Goal: Task Accomplishment & Management: Use online tool/utility

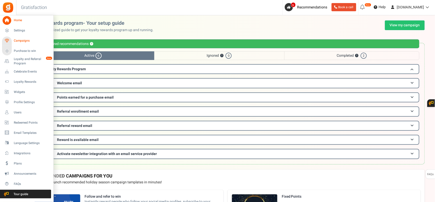
click at [11, 41] on icon at bounding box center [7, 41] width 9 height 9
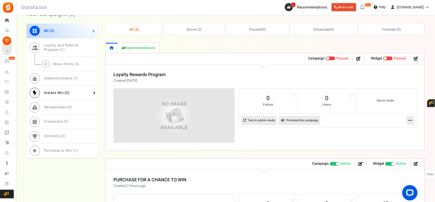
scroll to position [213, 0]
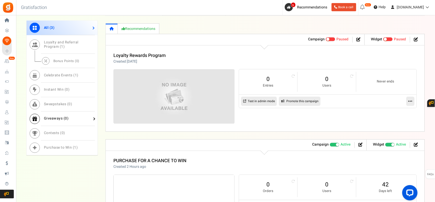
click at [61, 118] on span "Giveaways ( 0 )" at bounding box center [56, 118] width 25 height 5
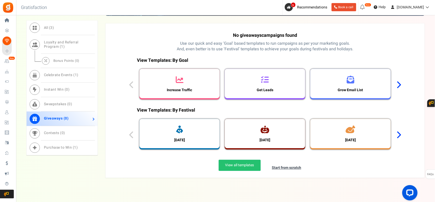
scroll to position [254, 0]
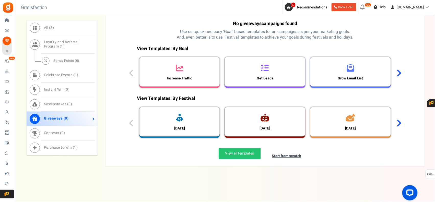
click at [399, 73] on icon at bounding box center [398, 73] width 5 height 8
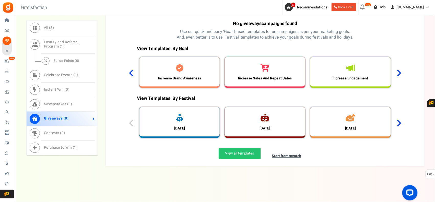
click at [399, 73] on icon at bounding box center [398, 73] width 5 height 8
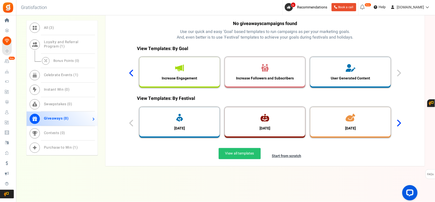
click at [399, 74] on div "View Templates: By Goal Increase Traffic Get Leads Grow Email List Increase Bra…" at bounding box center [264, 68] width 279 height 50
click at [399, 122] on icon at bounding box center [398, 124] width 5 height 8
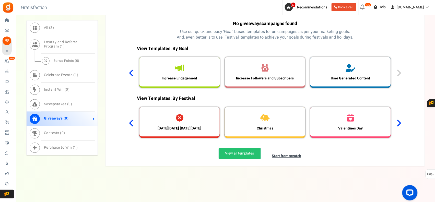
click at [399, 120] on icon at bounding box center [398, 124] width 5 height 8
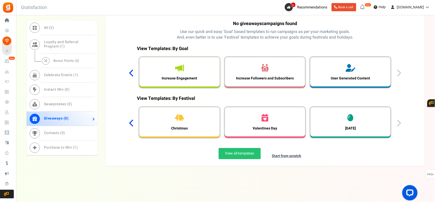
click at [399, 120] on div "View Templates: By Festival [DATE] [DATE] [DATE] [DATE][DATE] [DATE][DATE] Chri…" at bounding box center [264, 118] width 279 height 50
click at [130, 124] on icon at bounding box center [131, 124] width 5 height 8
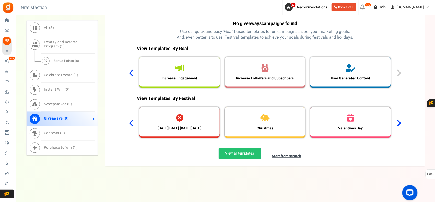
click at [130, 124] on icon at bounding box center [131, 124] width 5 height 8
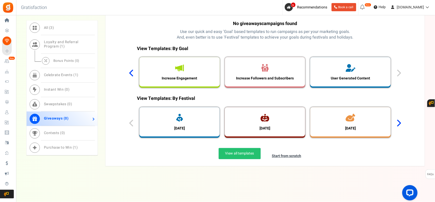
click at [130, 124] on div "View Templates: By Festival [DATE] [DATE] [DATE] [DATE][DATE] [DATE][DATE] Chri…" at bounding box center [264, 118] width 279 height 50
click at [130, 75] on icon at bounding box center [131, 73] width 5 height 8
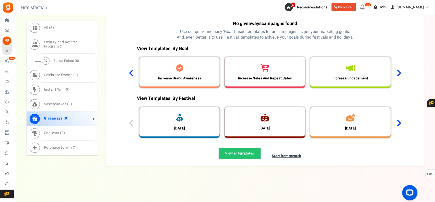
click at [130, 75] on icon at bounding box center [131, 73] width 5 height 8
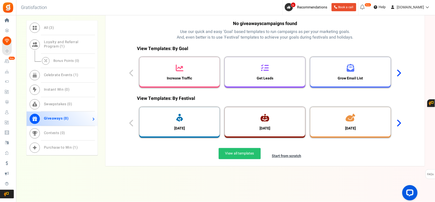
click at [130, 75] on div "View Templates: By Goal Increase Traffic Get Leads Grow Email List Increase Bra…" at bounding box center [264, 68] width 279 height 50
click at [400, 72] on icon at bounding box center [398, 73] width 5 height 8
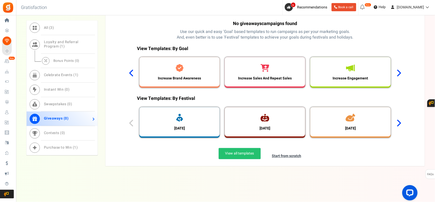
click at [399, 73] on icon at bounding box center [398, 73] width 5 height 8
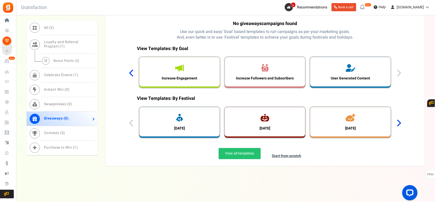
click at [401, 72] on div "View Templates: By Goal Increase Traffic Get Leads Grow Email List Increase Bra…" at bounding box center [264, 68] width 279 height 50
click at [129, 74] on icon at bounding box center [131, 73] width 5 height 8
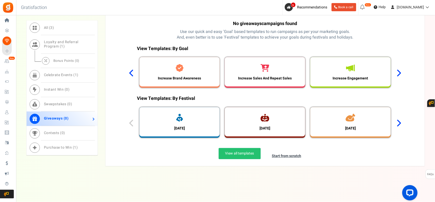
click at [129, 74] on icon at bounding box center [131, 73] width 5 height 8
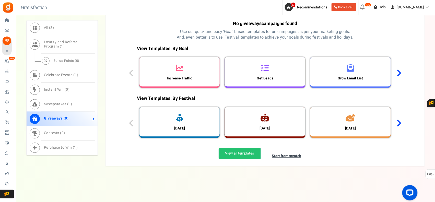
click at [129, 74] on div "View Templates: By Goal Increase Traffic Get Leads Grow Email List Increase Bra…" at bounding box center [264, 68] width 279 height 50
click at [77, 93] on link "Instant Win ( 0 )" at bounding box center [62, 90] width 71 height 15
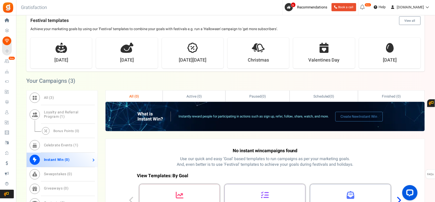
scroll to position [169, 0]
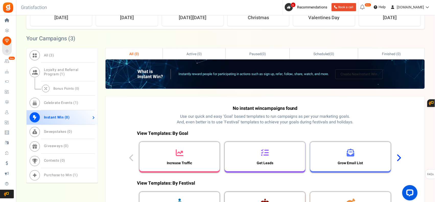
click at [372, 77] on span "Instant Win" at bounding box center [368, 74] width 18 height 5
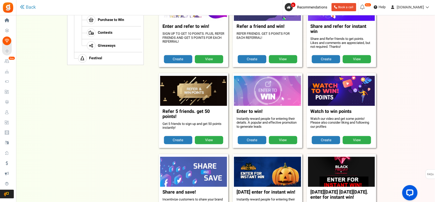
scroll to position [132, 0]
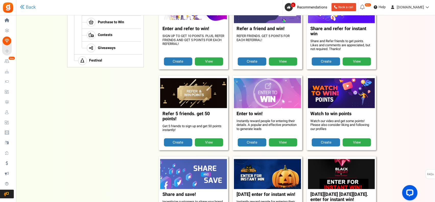
click at [252, 141] on link "Create" at bounding box center [252, 142] width 28 height 8
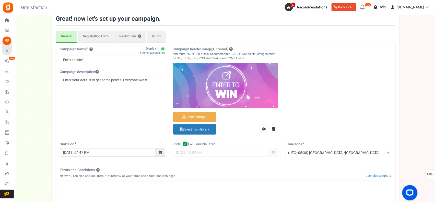
scroll to position [42, 0]
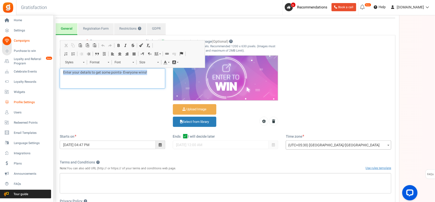
drag, startPoint x: 155, startPoint y: 72, endPoint x: 9, endPoint y: 102, distance: 148.7
click at [9, 101] on div "Home Settings Campaigns Purchase to win Loyalty and Referral Program New Celebr…" at bounding box center [217, 152] width 435 height 359
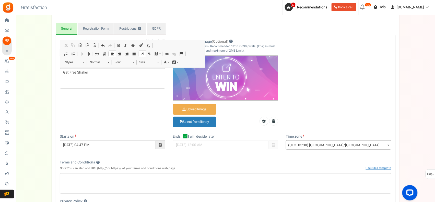
click at [132, 108] on div "Campaign name ? Display Title shown publicly Enter to win! This will be shown t…" at bounding box center [225, 86] width 339 height 95
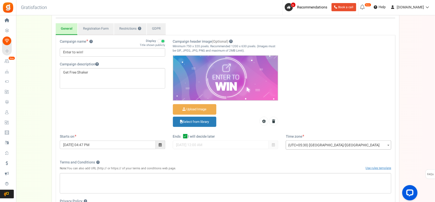
drag, startPoint x: 98, startPoint y: 67, endPoint x: 40, endPoint y: 82, distance: 59.3
click at [40, 82] on div "Setup Prize Entry Methods Reward Setup Refer a Friend Layout & Preview Layout &…" at bounding box center [225, 135] width 419 height 285
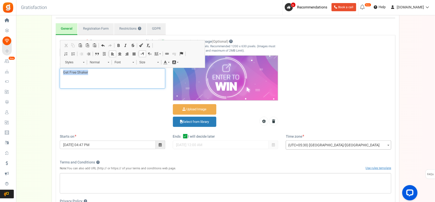
drag, startPoint x: 40, startPoint y: 75, endPoint x: 28, endPoint y: 77, distance: 12.5
click at [28, 77] on div "Setup Prize Entry Methods Reward Setup Refer a Friend Layout & Preview Layout &…" at bounding box center [225, 135] width 419 height 285
click at [82, 98] on div "Campaign name ? Display Title shown publicly Enter to win! This will be shown t…" at bounding box center [225, 86] width 339 height 95
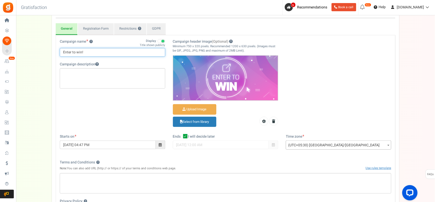
click at [82, 53] on input "Enter to win!" at bounding box center [112, 52] width 105 height 9
paste input "Get Free Shaker"
type input "Get Free Shaker"
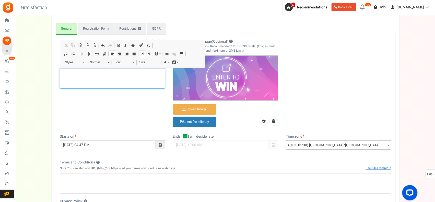
click at [85, 76] on div "Editor, competition_desc" at bounding box center [112, 78] width 105 height 20
drag, startPoint x: 128, startPoint y: 123, endPoint x: 128, endPoint y: 120, distance: 3.2
click at [128, 123] on div "Campaign name ? Display Title shown publicly Get Free Shaker This will be shown…" at bounding box center [225, 86] width 339 height 95
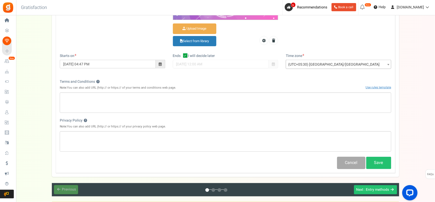
scroll to position [170, 0]
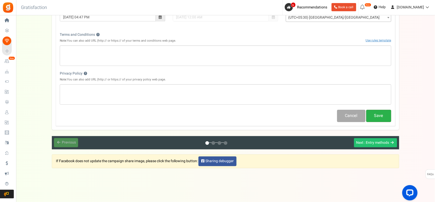
click at [379, 111] on button "Save" at bounding box center [378, 116] width 25 height 12
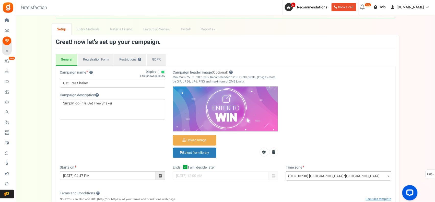
scroll to position [0, 0]
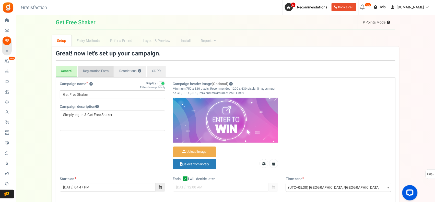
click at [104, 74] on link "Registration Form" at bounding box center [96, 72] width 36 height 12
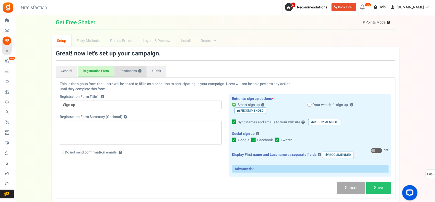
click at [128, 70] on link "Restrictions ?" at bounding box center [130, 72] width 32 height 12
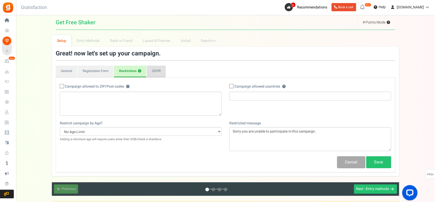
click at [154, 72] on link "GDPR" at bounding box center [156, 72] width 19 height 12
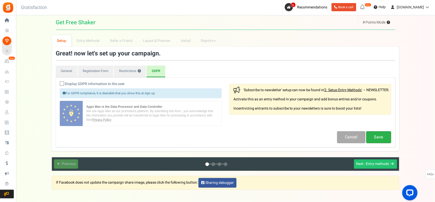
click at [374, 135] on link "Save" at bounding box center [378, 137] width 25 height 12
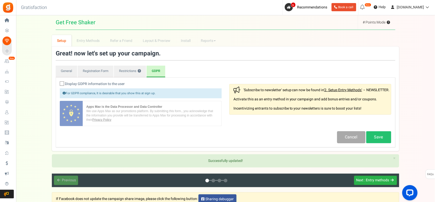
click at [366, 182] on span ": Entry methods" at bounding box center [377, 180] width 25 height 5
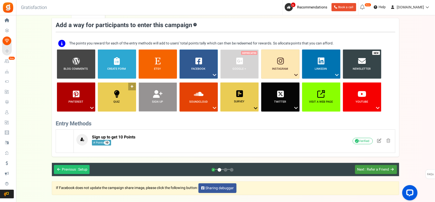
scroll to position [42, 0]
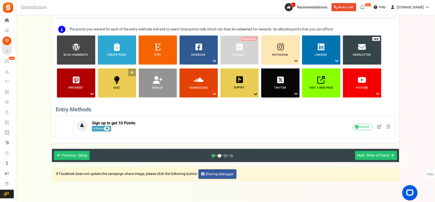
click at [119, 83] on icon at bounding box center [117, 80] width 6 height 8
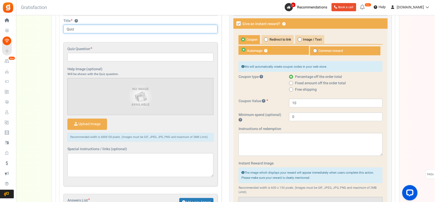
scroll to position [211, 0]
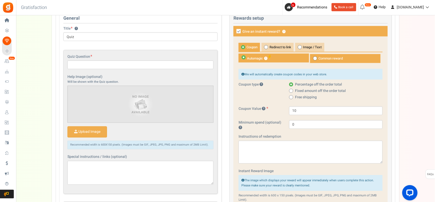
click at [315, 60] on span at bounding box center [315, 58] width 4 height 4
click at [313, 58] on input "Common reward" at bounding box center [311, 56] width 3 height 3
radio input "true"
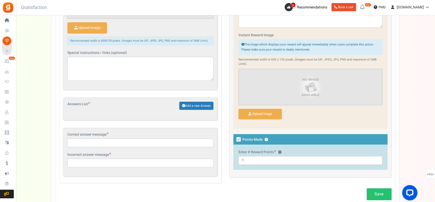
scroll to position [297, 0]
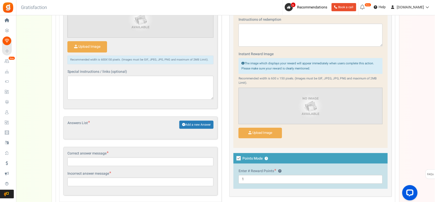
click at [238, 159] on icon at bounding box center [239, 158] width 4 height 4
click at [235, 159] on input "Points Mode ?" at bounding box center [232, 158] width 3 height 3
checkbox input "false"
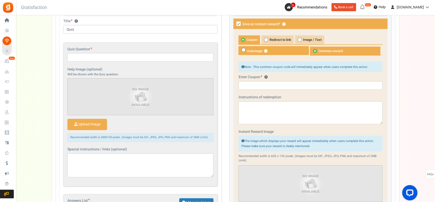
scroll to position [211, 0]
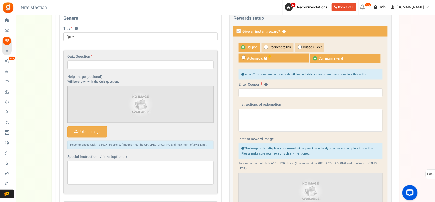
click at [245, 58] on span at bounding box center [244, 57] width 4 height 4
click at [242, 58] on input "Automagic ?" at bounding box center [240, 56] width 3 height 3
radio input "true"
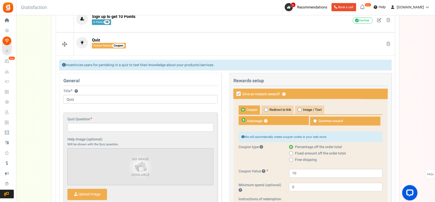
scroll to position [169, 0]
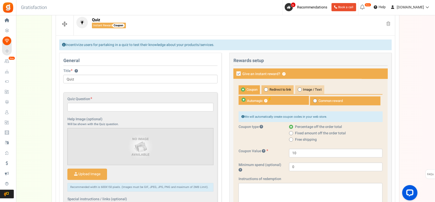
click at [275, 87] on span "Redirect to link" at bounding box center [278, 89] width 32 height 9
click at [265, 87] on input "Redirect to link" at bounding box center [263, 87] width 3 height 3
radio input "true"
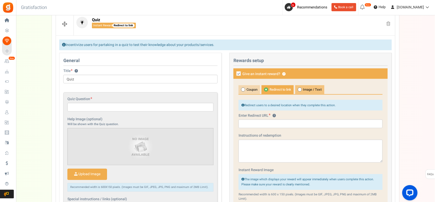
click at [305, 88] on span "Image / Text" at bounding box center [309, 89] width 29 height 9
click at [299, 88] on input "Image / Text" at bounding box center [296, 87] width 3 height 3
radio input "true"
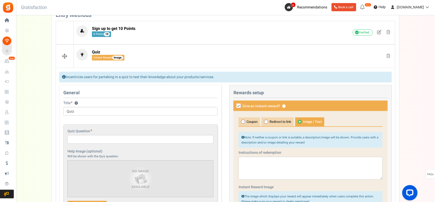
scroll to position [170, 0]
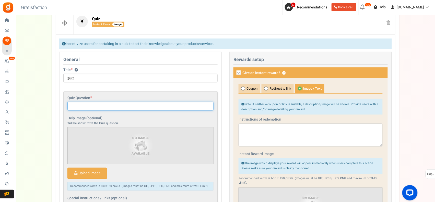
click at [112, 108] on input "text" at bounding box center [140, 106] width 146 height 9
drag, startPoint x: 71, startPoint y: 107, endPoint x: 90, endPoint y: 104, distance: 19.4
click at [90, 104] on input "We Sell only Genuine Products" at bounding box center [140, 106] width 146 height 9
drag, startPoint x: 123, startPoint y: 104, endPoint x: 161, endPoint y: 131, distance: 46.6
click at [179, 106] on input "Our Products are 100% Genuine Products" at bounding box center [140, 106] width 146 height 9
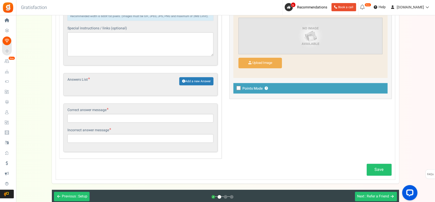
scroll to position [340, 0]
type input "Our Products are 100% Genuine & Authentic"
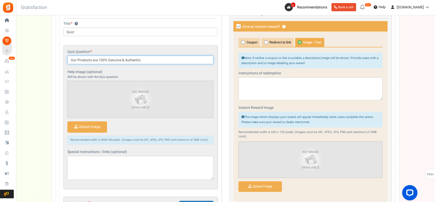
scroll to position [213, 0]
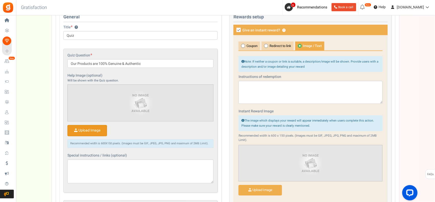
click at [78, 131] on input "file" at bounding box center [87, 130] width 39 height 11
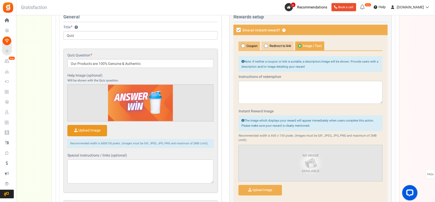
click at [243, 46] on icon at bounding box center [243, 45] width 1 height 1
click at [242, 46] on input "Coupon" at bounding box center [240, 44] width 3 height 3
radio input "true"
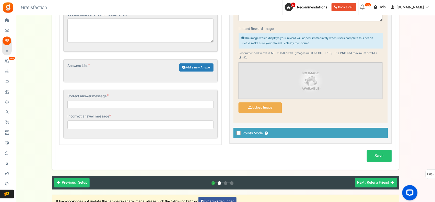
scroll to position [383, 0]
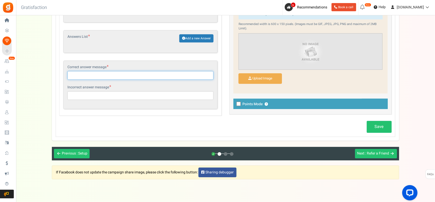
click at [168, 79] on input "text" at bounding box center [140, 75] width 146 height 9
drag, startPoint x: 78, startPoint y: 77, endPoint x: 55, endPoint y: 77, distance: 23.2
type input "Yes ! We sell only Genuine Products"
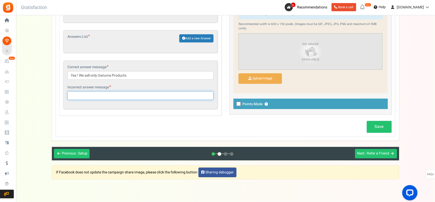
click at [87, 100] on input "text" at bounding box center [140, 95] width 146 height 9
type input "You are wrong , We don't sell any duplicate products"
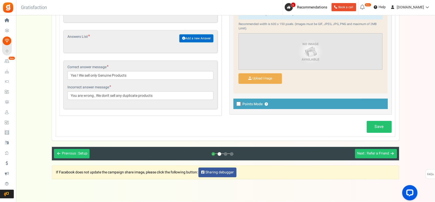
click at [191, 38] on link "Add a new Answer" at bounding box center [196, 38] width 34 height 8
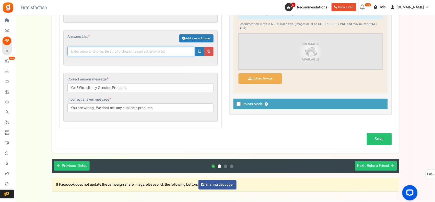
click at [134, 54] on input "text" at bounding box center [130, 51] width 127 height 9
type input "o"
type input "Only Genuine Products"
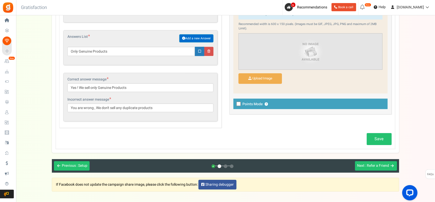
click at [201, 39] on link "Add a new Answer" at bounding box center [196, 38] width 34 height 8
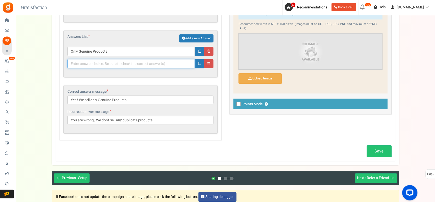
click at [141, 66] on input "text" at bounding box center [130, 63] width 127 height 9
type input "Not Know"
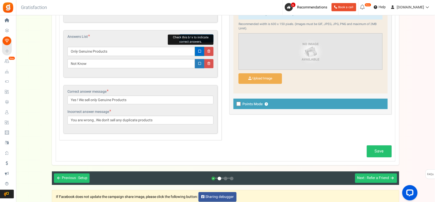
click at [198, 50] on link at bounding box center [199, 51] width 9 height 9
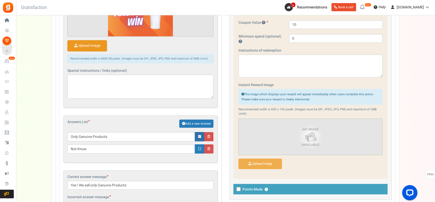
scroll to position [255, 0]
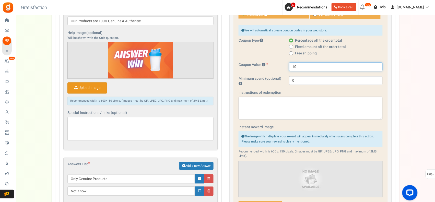
click at [305, 67] on input "10" at bounding box center [335, 67] width 93 height 9
click at [311, 49] on span "Fixed amount off the order total" at bounding box center [320, 47] width 51 height 5
click at [292, 49] on input "Fixed amount off the order total" at bounding box center [290, 47] width 3 height 3
radio input "true"
drag, startPoint x: 300, startPoint y: 67, endPoint x: 284, endPoint y: 69, distance: 16.8
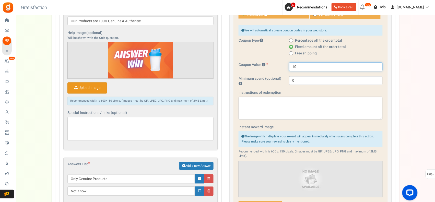
click at [284, 69] on div "Coupon Value 10" at bounding box center [311, 67] width 152 height 9
type input "150"
click at [285, 91] on div "Coupon Redirect to link Image / Text Automagic ? Common reward ? 0" at bounding box center [310, 107] width 154 height 228
drag, startPoint x: 303, startPoint y: 83, endPoint x: 215, endPoint y: 85, distance: 87.9
click at [215, 85] on div "General Title ? Quiz Tip! Your title should show the huge savings & rewards for…" at bounding box center [225, 120] width 340 height 307
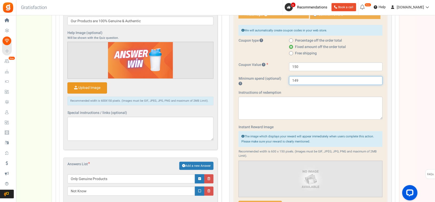
type input "149"
click at [266, 85] on label "Minimum spend (optional)" at bounding box center [260, 81] width 51 height 10
click at [300, 67] on input "150" at bounding box center [335, 67] width 93 height 9
type input "149"
click at [271, 85] on label "Minimum spend (optional)" at bounding box center [260, 81] width 51 height 10
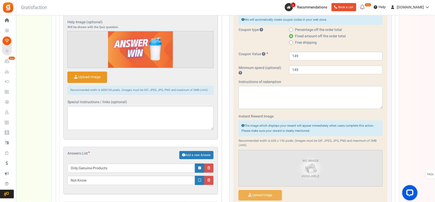
scroll to position [298, 0]
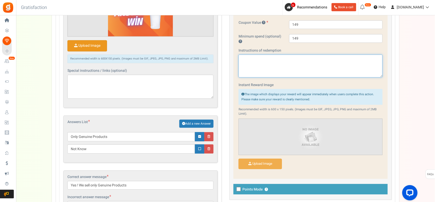
click at [273, 66] on textarea at bounding box center [311, 65] width 144 height 23
click at [243, 60] on textarea "Add Shaker to your cart" at bounding box center [311, 65] width 144 height 23
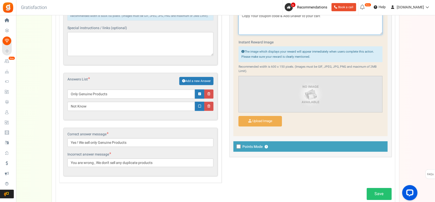
click at [325, 17] on textarea "Copy Your coupon code & Add Shaker to your cart" at bounding box center [311, 23] width 144 height 23
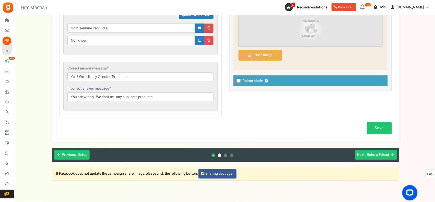
scroll to position [423, 0]
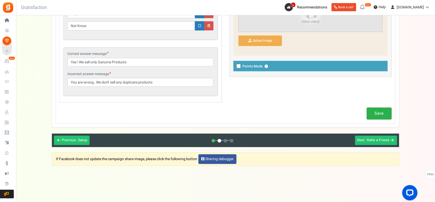
type textarea "Copy Your coupon code & Add Shaker to your cart , past this code before payment."
click at [378, 114] on link "Save" at bounding box center [379, 114] width 25 height 12
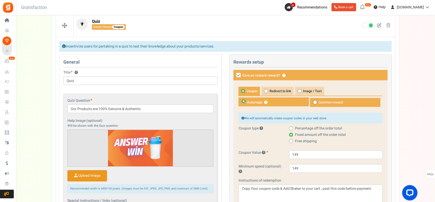
scroll to position [82, 0]
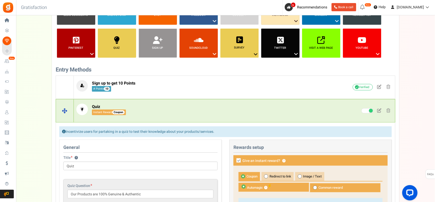
click at [239, 109] on p "Quiz Instant Reward Coupon" at bounding box center [196, 109] width 240 height 11
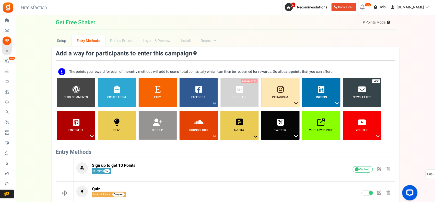
scroll to position [82, 0]
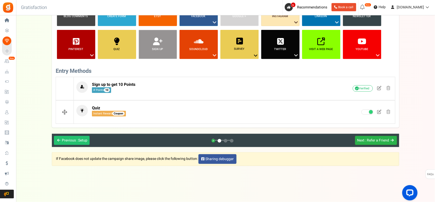
click at [391, 138] on icon at bounding box center [392, 140] width 3 height 4
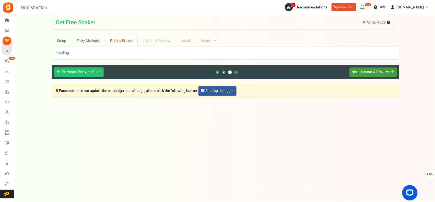
scroll to position [0, 0]
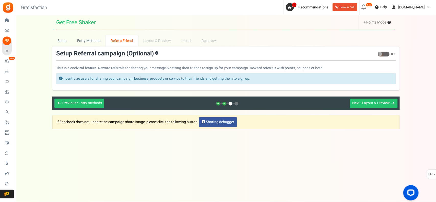
click at [386, 55] on span at bounding box center [384, 54] width 12 height 5
click at [378, 55] on input "ON OFF" at bounding box center [378, 54] width 0 height 3
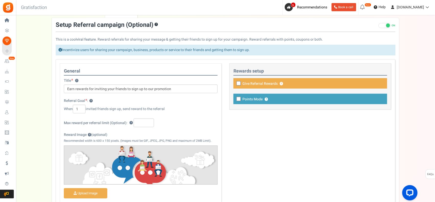
scroll to position [42, 0]
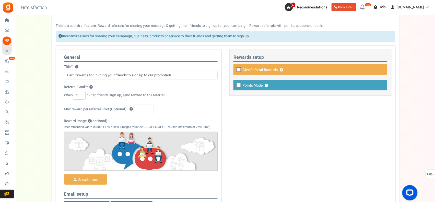
click at [238, 69] on icon at bounding box center [238, 69] width 3 height 3
click at [238, 69] on input "Give Referral Rewards ? Coupon over" at bounding box center [308, 72] width 154 height 9
checkbox input "true"
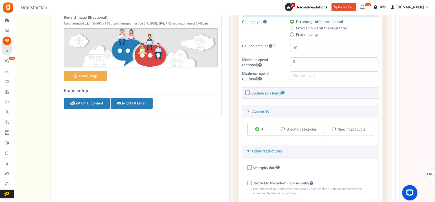
scroll to position [128, 0]
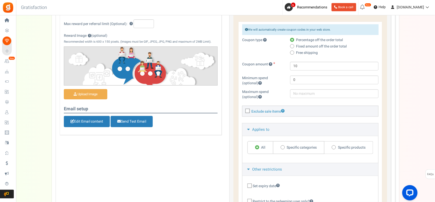
click at [293, 45] on span at bounding box center [292, 46] width 4 height 4
click at [293, 45] on input "Fixed amount off the order total" at bounding box center [291, 46] width 3 height 3
radio input "true"
drag, startPoint x: 304, startPoint y: 70, endPoint x: 289, endPoint y: 72, distance: 14.7
click at [289, 72] on div "Coupon amount 10" at bounding box center [310, 69] width 144 height 14
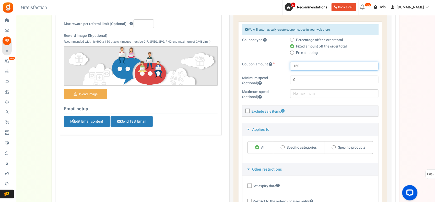
type input "150"
drag, startPoint x: 300, startPoint y: 81, endPoint x: 280, endPoint y: 86, distance: 21.1
click at [280, 86] on div "Minimum spend (optional) 0" at bounding box center [310, 83] width 144 height 14
type input "149"
click at [287, 93] on div at bounding box center [334, 93] width 96 height 9
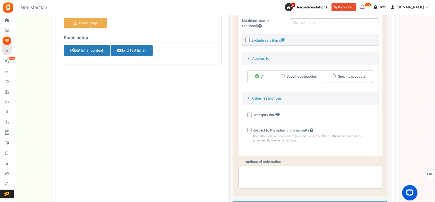
scroll to position [213, 0]
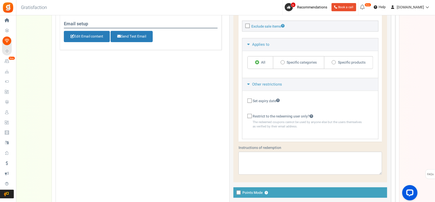
click at [302, 63] on span "Specific categories" at bounding box center [302, 62] width 30 height 5
click at [284, 63] on input "Specific categories" at bounding box center [282, 62] width 3 height 3
radio input "true"
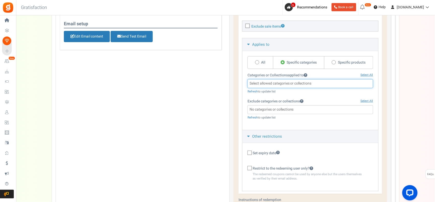
click at [284, 86] on input "search" at bounding box center [310, 84] width 123 height 6
click at [366, 75] on link "Select All" at bounding box center [367, 75] width 13 height 4
click at [322, 86] on input "search" at bounding box center [310, 84] width 123 height 6
type input "s"
click at [345, 63] on span "Specific products" at bounding box center [352, 62] width 28 height 5
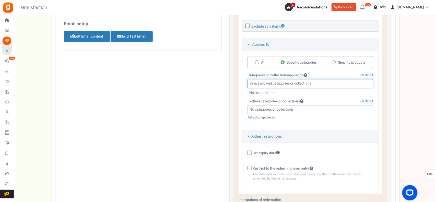
click at [335, 63] on input "Specific products" at bounding box center [333, 62] width 3 height 3
radio input "true"
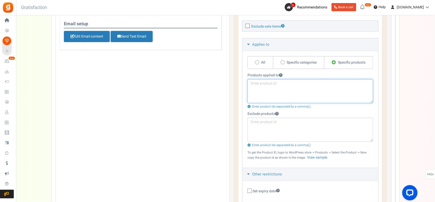
click at [295, 86] on textarea at bounding box center [311, 91] width 126 height 24
click at [287, 61] on span "Specific categories" at bounding box center [302, 62] width 30 height 5
click at [284, 61] on input "Specific categories" at bounding box center [282, 62] width 3 height 3
radio input "true"
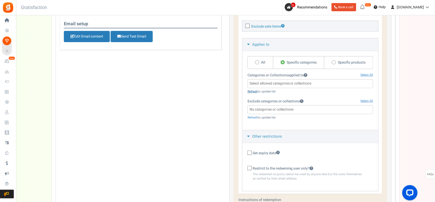
click at [253, 91] on link "Refresh" at bounding box center [253, 91] width 10 height 4
click at [274, 84] on input "search" at bounding box center [310, 84] width 123 height 6
type input "s"
click at [251, 127] on div "All Specific categories Specific products View sample" at bounding box center [310, 90] width 136 height 79
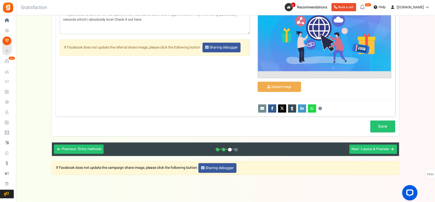
scroll to position [556, 0]
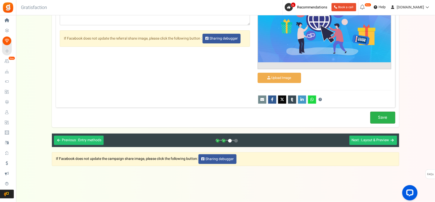
click at [374, 116] on link "Save" at bounding box center [382, 118] width 25 height 12
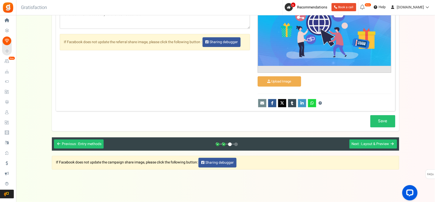
scroll to position [203, 0]
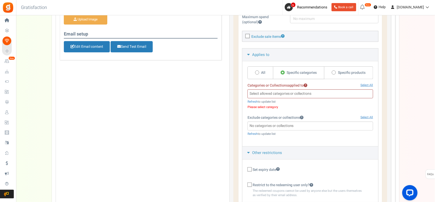
click at [254, 72] on label "All" at bounding box center [261, 72] width 26 height 13
click at [255, 72] on input "All" at bounding box center [256, 72] width 3 height 3
radio input "true"
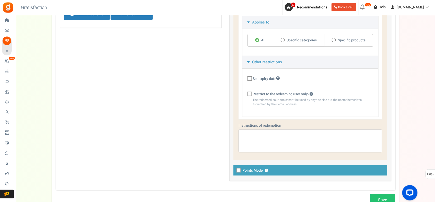
scroll to position [288, 0]
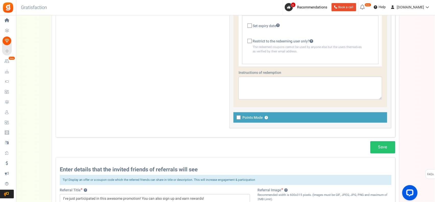
drag, startPoint x: 382, startPoint y: 149, endPoint x: 377, endPoint y: 147, distance: 5.7
click at [382, 148] on link "Save" at bounding box center [382, 147] width 25 height 12
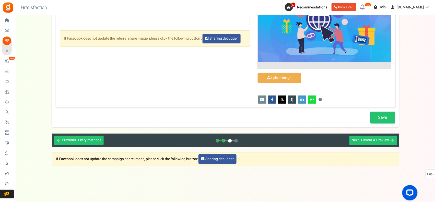
scroll to position [503, 0]
click at [365, 139] on span ": Layout & Preview" at bounding box center [374, 139] width 29 height 5
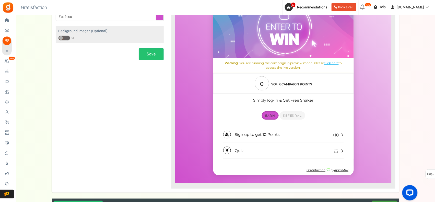
scroll to position [165, 0]
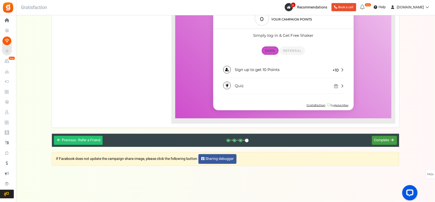
drag, startPoint x: 380, startPoint y: 141, endPoint x: 115, endPoint y: 93, distance: 269.4
click at [380, 141] on span "Complete" at bounding box center [381, 140] width 15 height 5
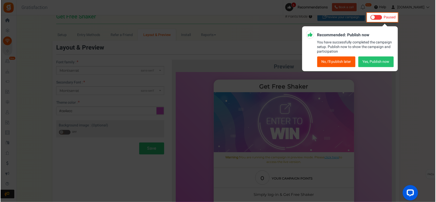
scroll to position [0, 0]
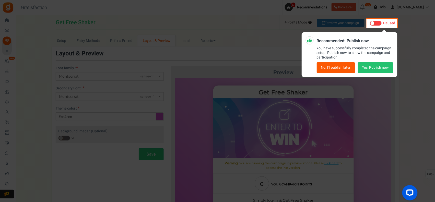
click at [374, 67] on button "Yes, Publish now" at bounding box center [376, 67] width 36 height 11
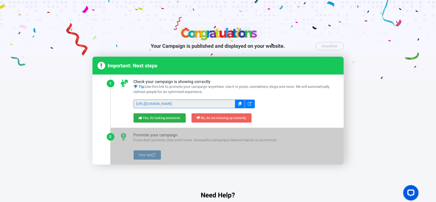
scroll to position [8, 0]
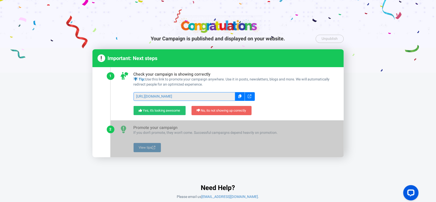
click at [248, 96] on icon at bounding box center [250, 97] width 4 height 4
click at [250, 97] on icon at bounding box center [250, 97] width 4 height 4
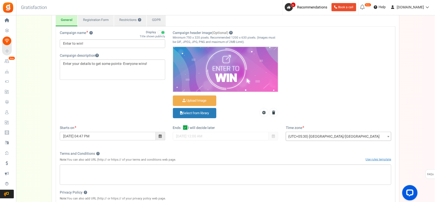
scroll to position [45, 0]
